Goal: Task Accomplishment & Management: Use online tool/utility

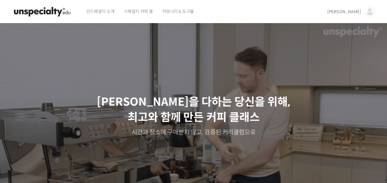
click at [371, 9] on img at bounding box center [369, 11] width 11 height 11
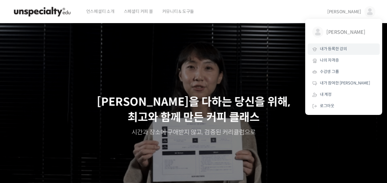
click at [331, 50] on span "내가 등록한 강의" at bounding box center [333, 48] width 27 height 5
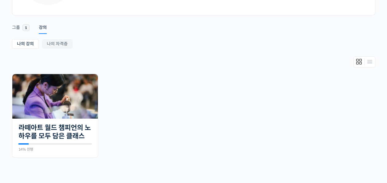
scroll to position [111, 0]
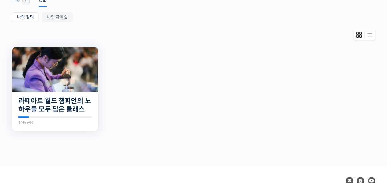
click at [64, 71] on img at bounding box center [55, 69] width 86 height 45
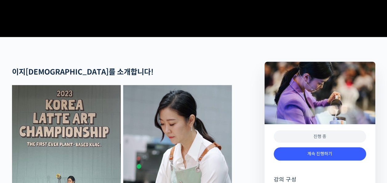
scroll to position [295, 0]
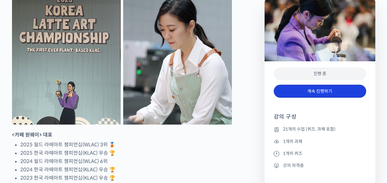
click at [340, 91] on link "계속 진행하기" at bounding box center [320, 91] width 92 height 13
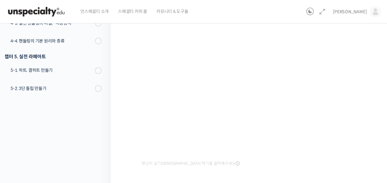
scroll to position [94, 0]
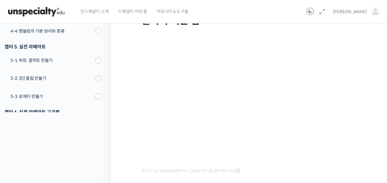
scroll to position [72, 0]
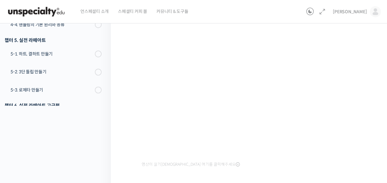
drag, startPoint x: 119, startPoint y: 2, endPoint x: 120, endPoint y: 58, distance: 56.3
click at [120, 58] on div "라떼아트 월드 챔피언의 노하우를 모두 담은 클래스 4-1. 라떼아트에 필요한 몸의 구조 만들기, 감독관 & 관찰자가 되는 법 진행 중 수업 5…" at bounding box center [250, 89] width 279 height 286
